Goal: Task Accomplishment & Management: Manage account settings

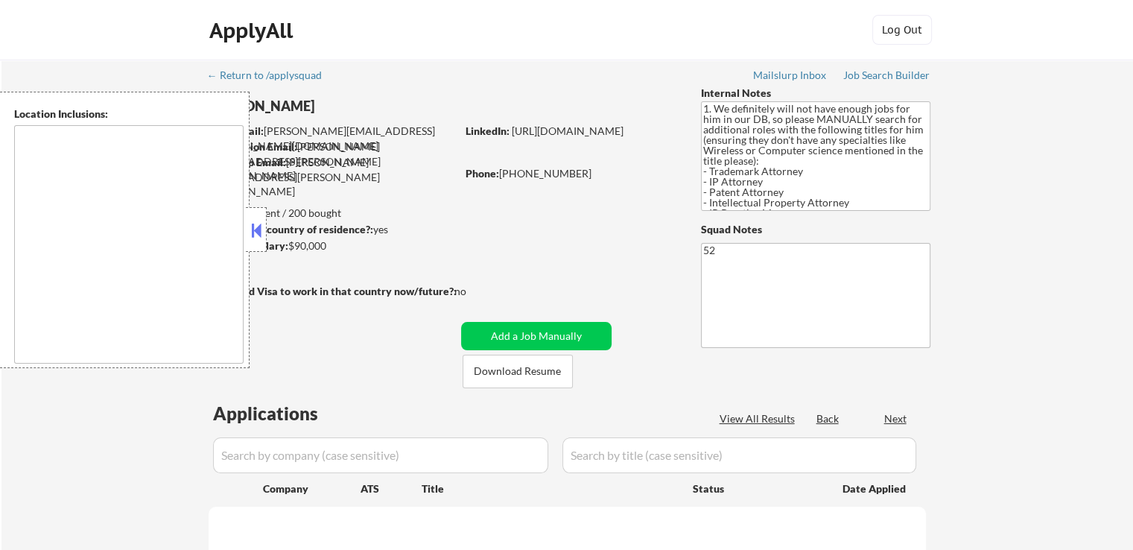
select select ""pending""
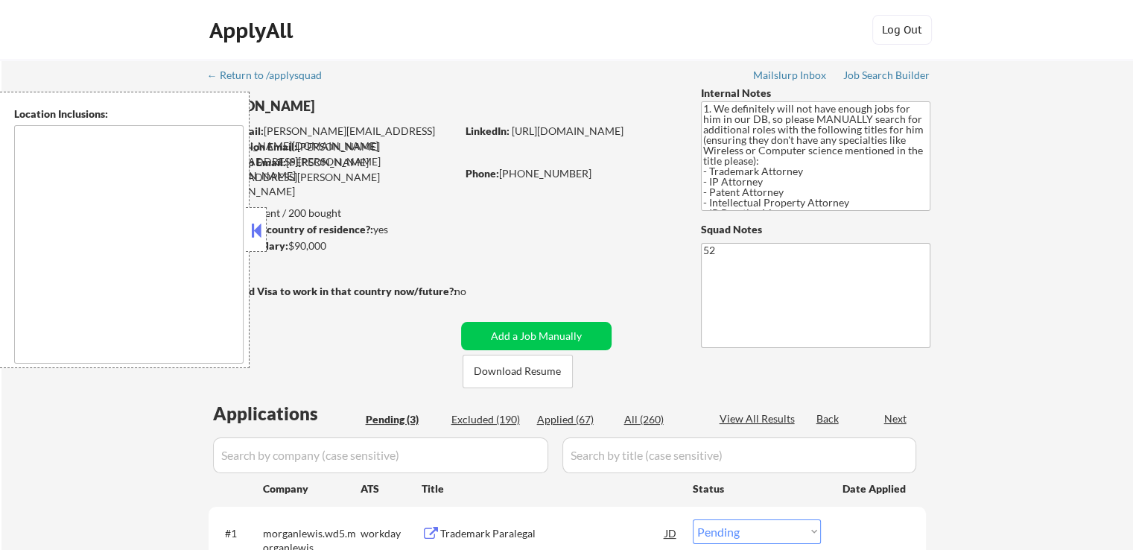
type textarea "[GEOGRAPHIC_DATA], [GEOGRAPHIC_DATA] [GEOGRAPHIC_DATA], [GEOGRAPHIC_DATA], [GEO…"
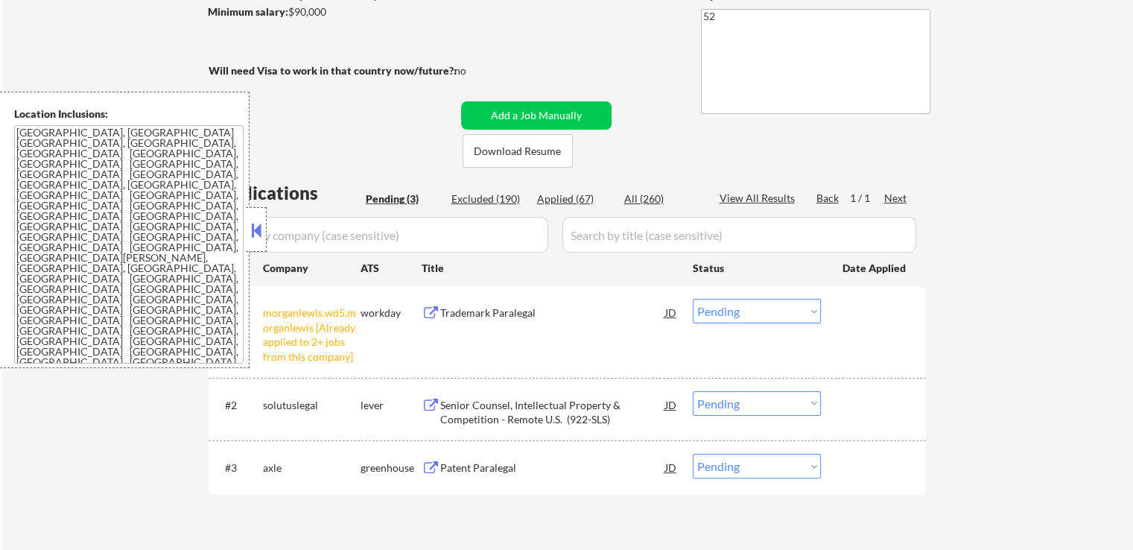
scroll to position [298, 0]
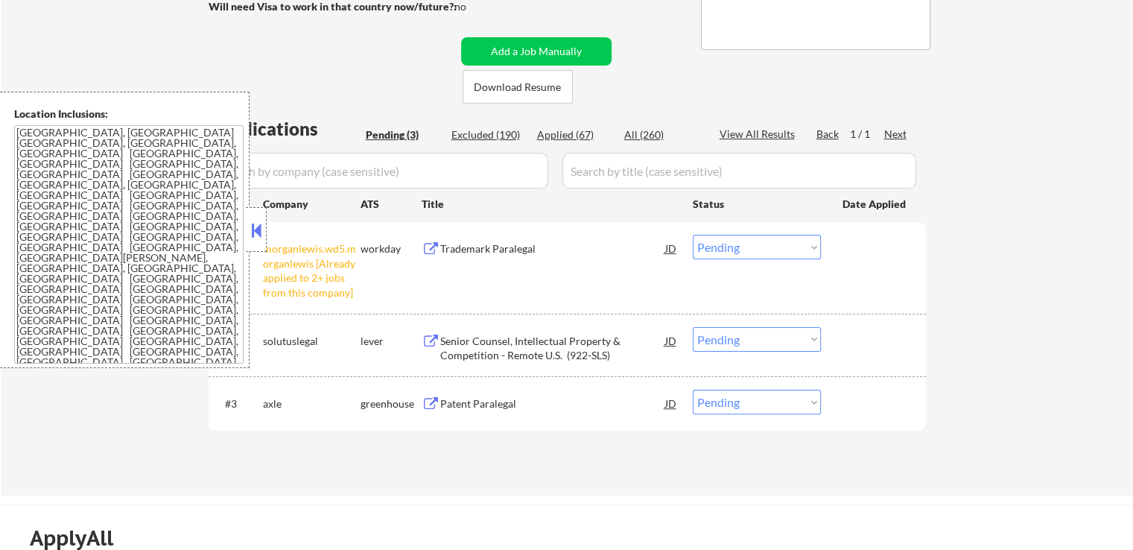
drag, startPoint x: 712, startPoint y: 244, endPoint x: 718, endPoint y: 255, distance: 12.0
click at [712, 244] on select "Choose an option... Pending Applied Excluded (Questions) Excluded (Expired) Exc…" at bounding box center [757, 247] width 128 height 25
click at [693, 235] on select "Choose an option... Pending Applied Excluded (Questions) Excluded (Expired) Exc…" at bounding box center [757, 247] width 128 height 25
click at [710, 448] on div "Applications Pending (3) Excluded (190) Applied (67) All (260) View All Results…" at bounding box center [568, 291] width 718 height 351
click at [599, 355] on div "Senior Counsel, Intellectual Property & Competition - Remote U.S. (922-SLS)" at bounding box center [552, 348] width 225 height 29
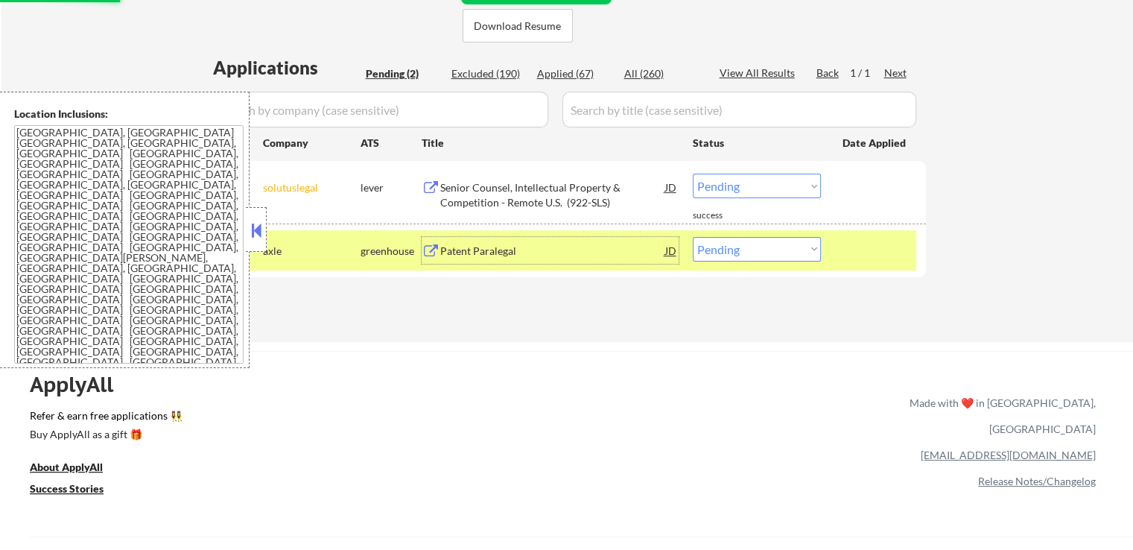
scroll to position [447, 0]
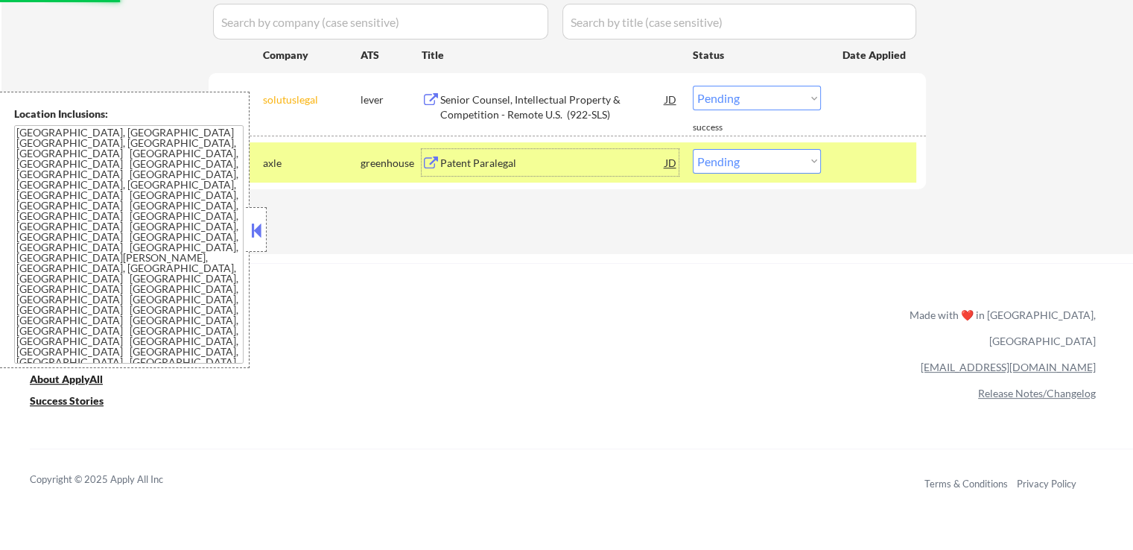
click at [575, 164] on div "Patent Paralegal" at bounding box center [552, 163] width 225 height 15
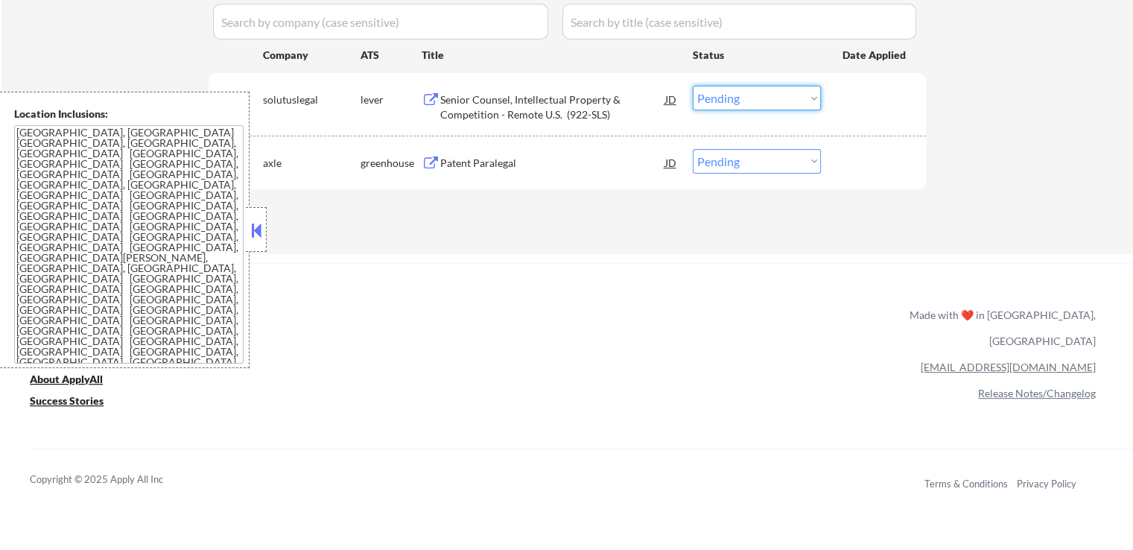
click at [728, 98] on select "Choose an option... Pending Applied Excluded (Questions) Excluded (Expired) Exc…" at bounding box center [757, 98] width 128 height 25
click at [693, 86] on select "Choose an option... Pending Applied Excluded (Questions) Excluded (Expired) Exc…" at bounding box center [757, 98] width 128 height 25
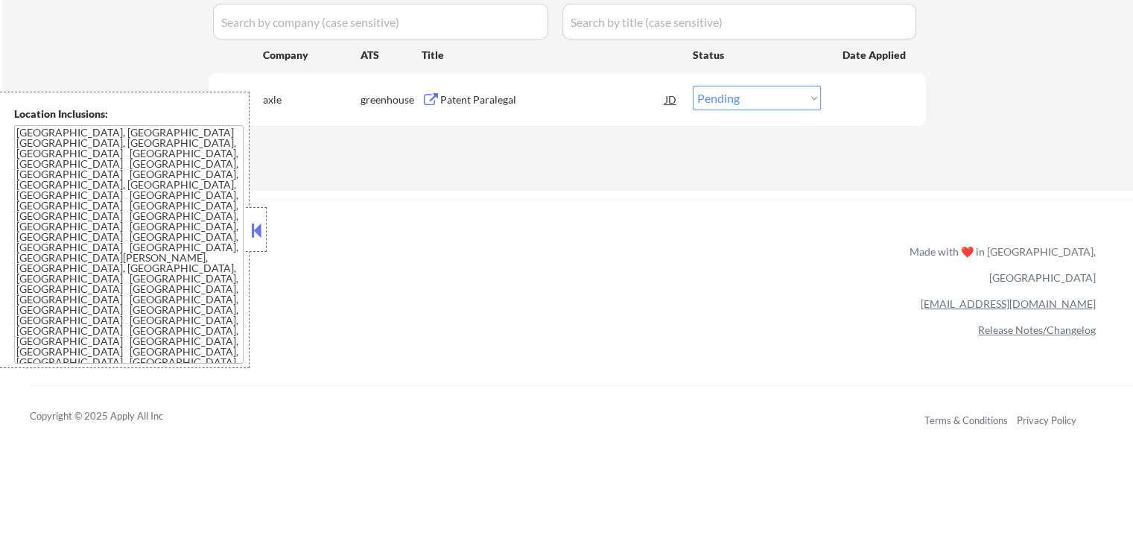
drag, startPoint x: 733, startPoint y: 98, endPoint x: 727, endPoint y: 105, distance: 9.0
click at [732, 98] on select "Choose an option... Pending Applied Excluded (Questions) Excluded (Expired) Exc…" at bounding box center [757, 98] width 128 height 25
select select ""applied""
click at [693, 86] on select "Choose an option... Pending Applied Excluded (Questions) Excluded (Expired) Exc…" at bounding box center [757, 98] width 128 height 25
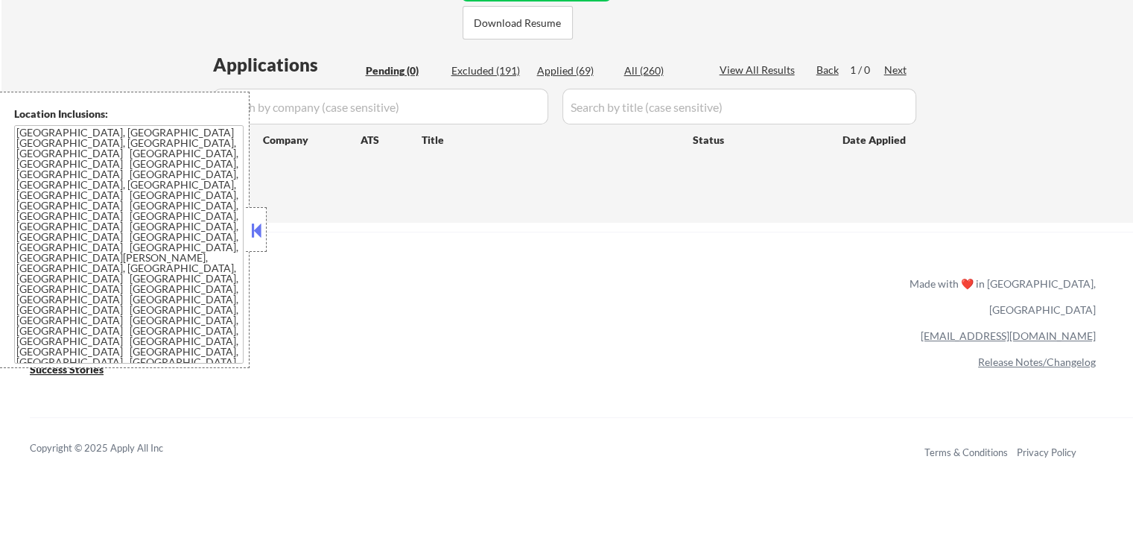
scroll to position [298, 0]
